Goal: Transaction & Acquisition: Purchase product/service

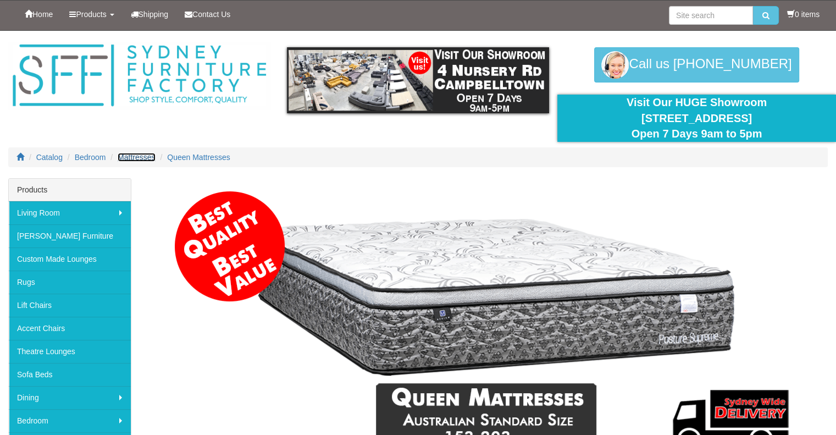
click at [132, 153] on span "Mattresses" at bounding box center [136, 157] width 37 height 9
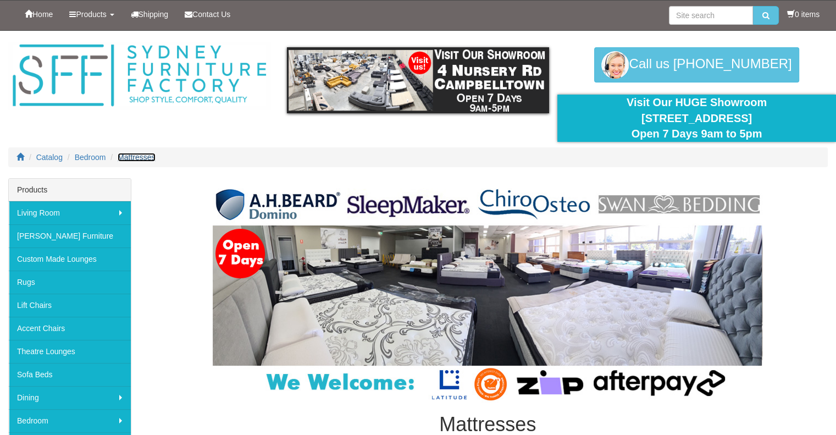
click at [145, 155] on span "Mattresses" at bounding box center [136, 157] width 37 height 9
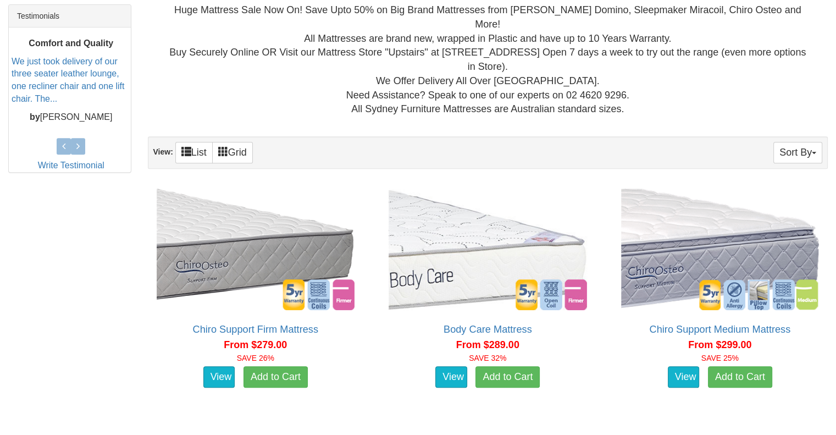
scroll to position [465, 0]
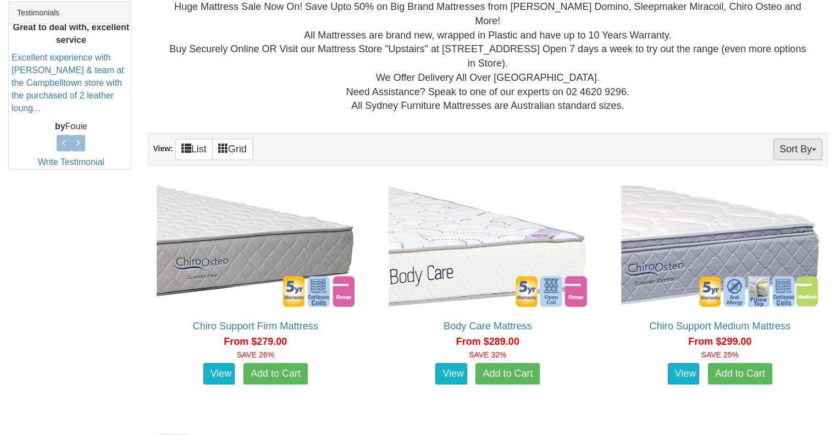
click at [780, 138] on button "Sort By" at bounding box center [797, 148] width 49 height 21
click at [787, 77] on div "Huge Mattress Sale Now On! Save Upto 50% on Big Brand Mattresses from AH Beard …" at bounding box center [488, 56] width 663 height 113
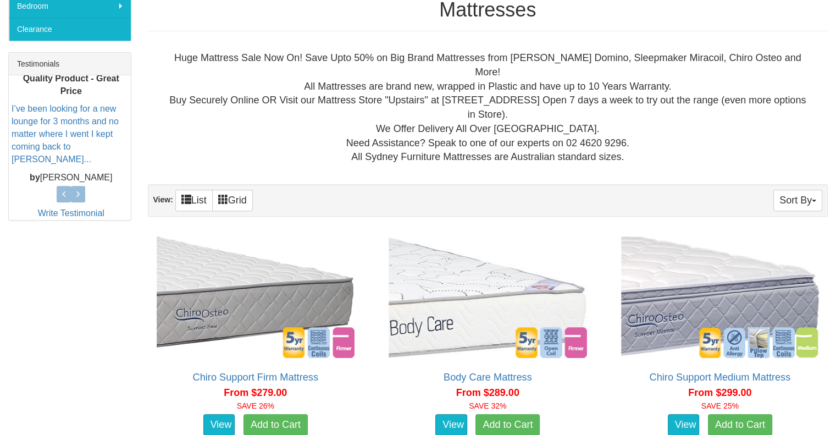
scroll to position [418, 0]
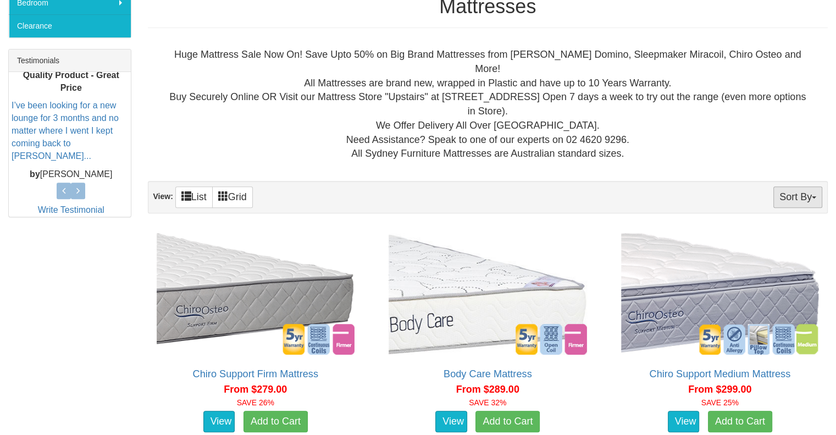
click at [800, 187] on button "Sort By" at bounding box center [797, 196] width 49 height 21
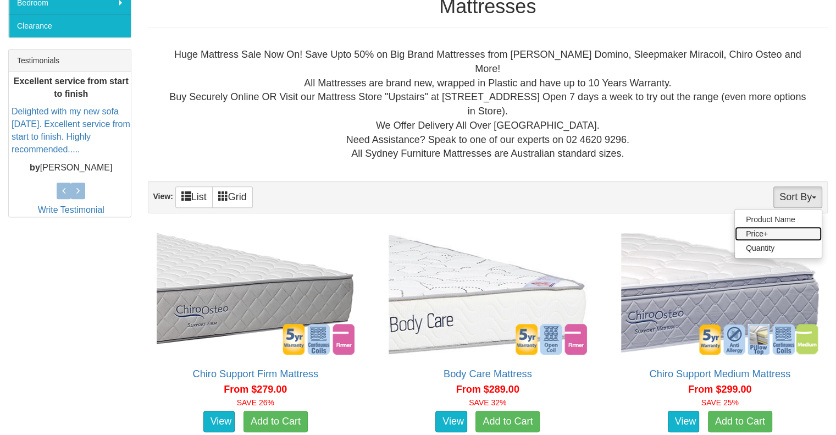
click at [756, 226] on link "Price+" at bounding box center [778, 233] width 87 height 14
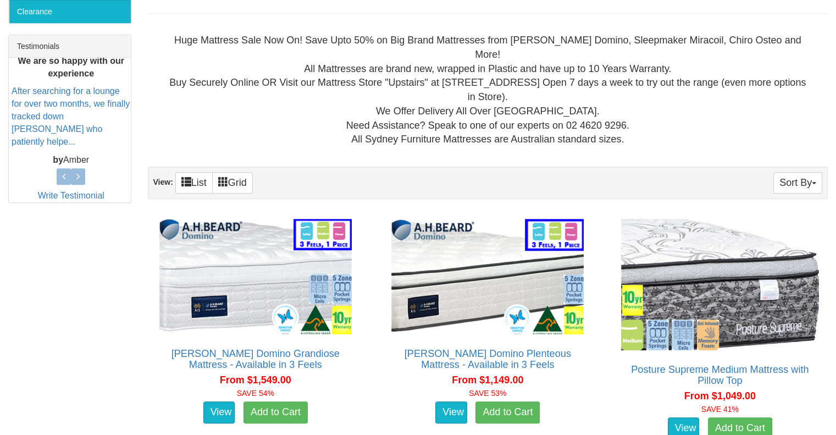
scroll to position [438, 0]
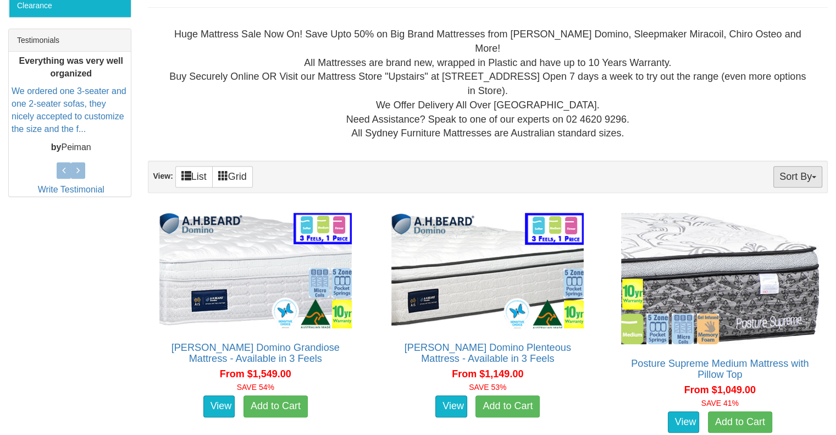
click at [806, 166] on button "Sort By" at bounding box center [797, 176] width 49 height 21
click at [763, 206] on link "Price-" at bounding box center [778, 213] width 87 height 14
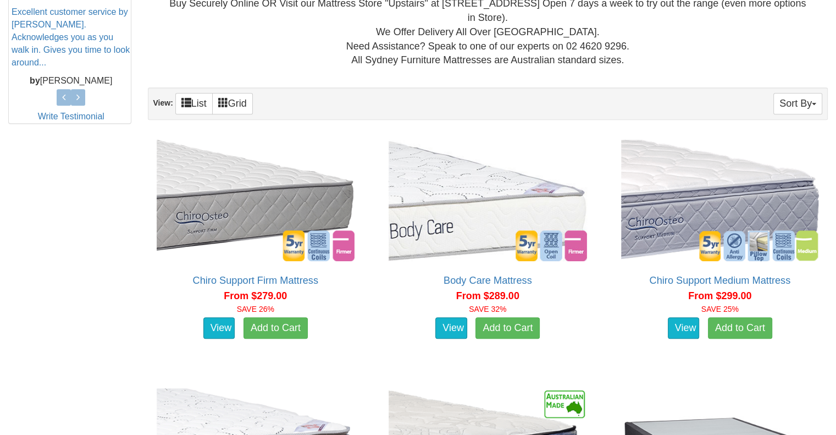
scroll to position [514, 0]
